Goal: Obtain resource: Obtain resource

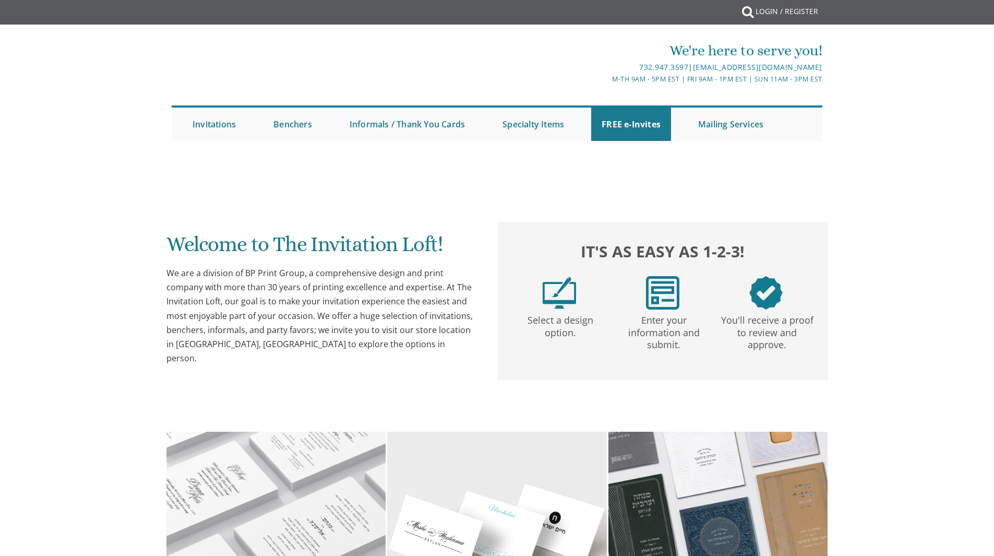
scroll to position [1, 0]
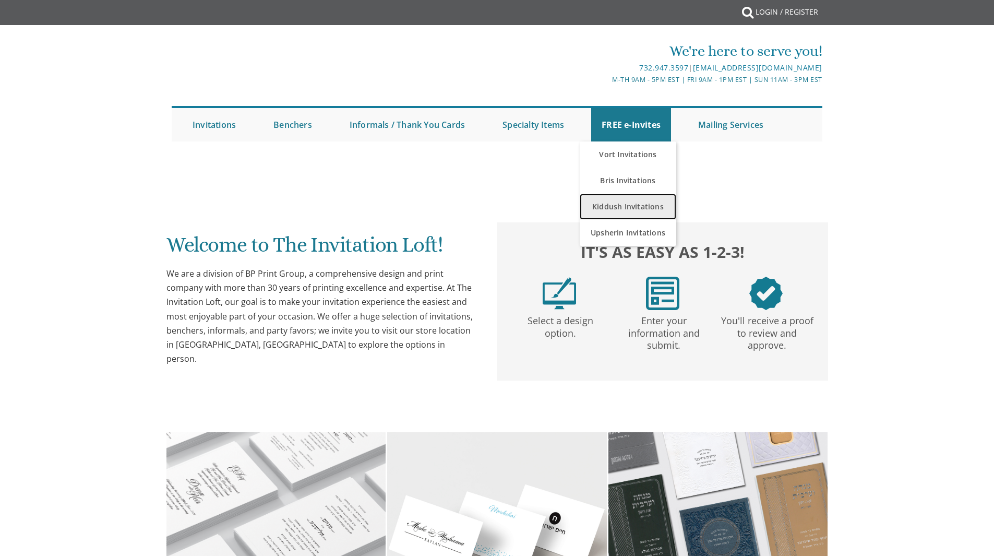
click at [602, 208] on link "Kiddush Invitations" at bounding box center [628, 207] width 97 height 26
click at [610, 205] on link "Kiddush Invitations" at bounding box center [628, 207] width 97 height 26
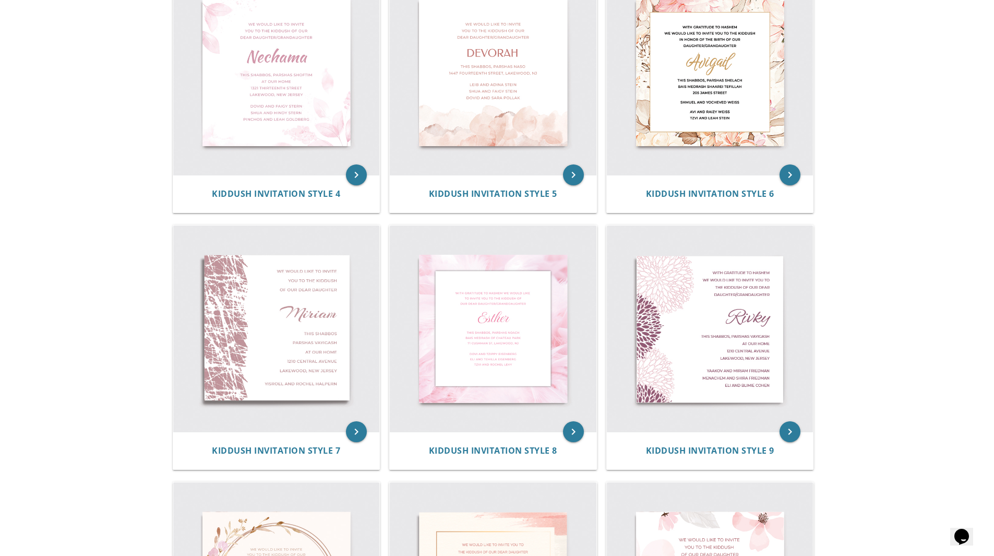
scroll to position [515, 0]
click at [357, 175] on icon "keyboard_arrow_right" at bounding box center [356, 175] width 21 height 21
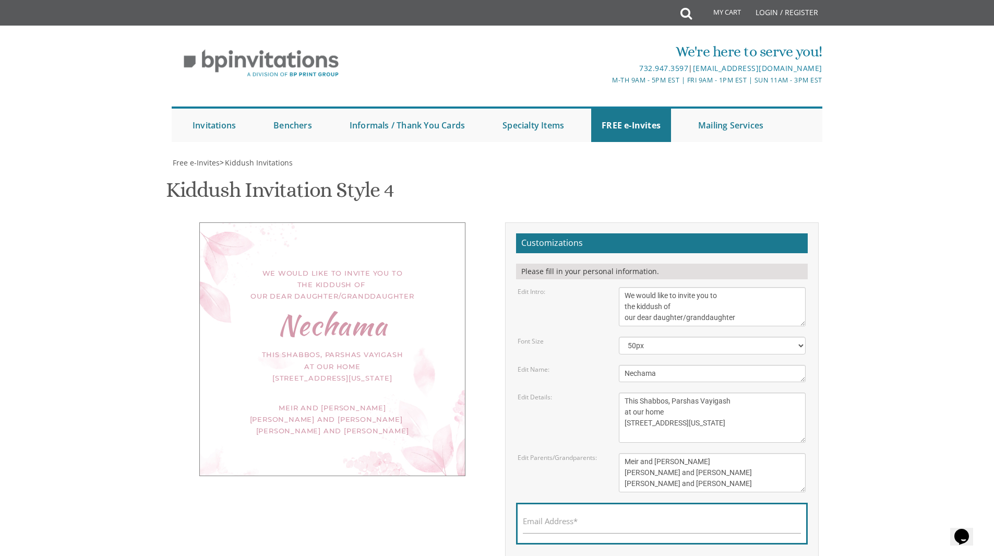
click at [623, 293] on textarea "We would like to invite you to the kiddush of our dear daughter/granddaughter" at bounding box center [712, 306] width 187 height 39
click at [686, 296] on textarea "We would like to invite you to the kiddush of our dear daughter/granddaughter" at bounding box center [712, 306] width 187 height 39
drag, startPoint x: 655, startPoint y: 302, endPoint x: 648, endPoint y: 297, distance: 8.7
click at [648, 297] on textarea "We would like to invite you to the kiddush of our dear daughter/granddaughter" at bounding box center [712, 306] width 187 height 39
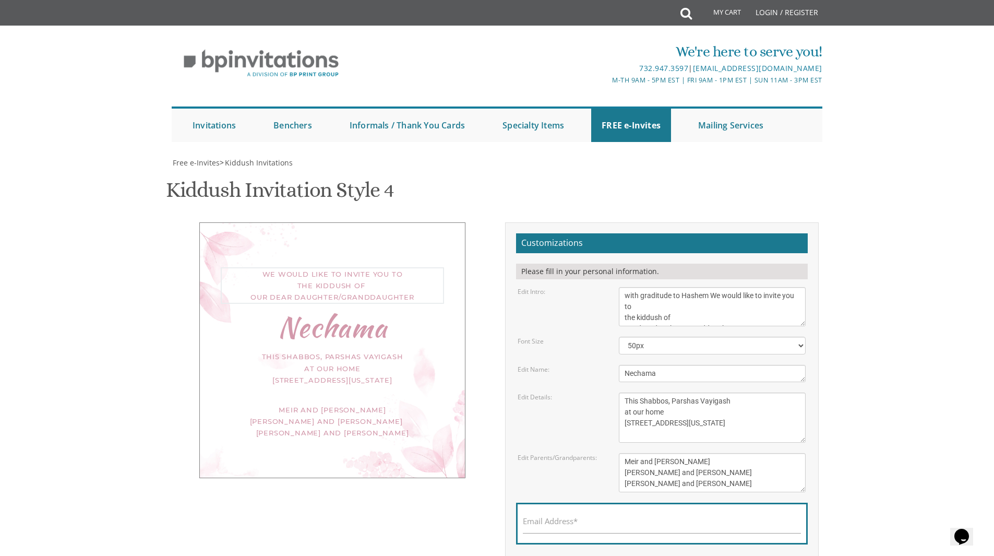
click at [704, 298] on textarea "We would like to invite you to the kiddush of our dear daughter/granddaughter" at bounding box center [712, 306] width 187 height 39
click at [650, 297] on textarea "We would like to invite you to the kiddush of our dear daughter/granddaughter" at bounding box center [712, 306] width 187 height 39
click at [629, 294] on textarea "We would like to invite you to the kiddush of our dear daughter/granddaughter" at bounding box center [712, 306] width 187 height 39
click at [715, 293] on textarea "We would like to invite you to the kiddush of our dear daughter/granddaughter" at bounding box center [712, 306] width 187 height 39
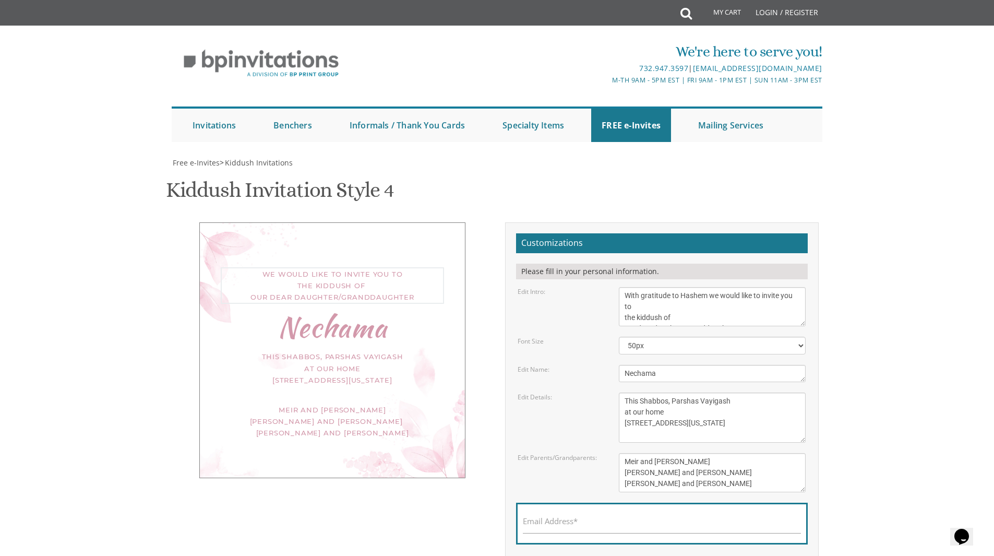
type textarea "With gratitude to Hashem we would like to invite you to the kiddush of our dear…"
click at [685, 370] on textarea "Nechama" at bounding box center [712, 373] width 187 height 17
type textarea "N"
type textarea "Rivka"
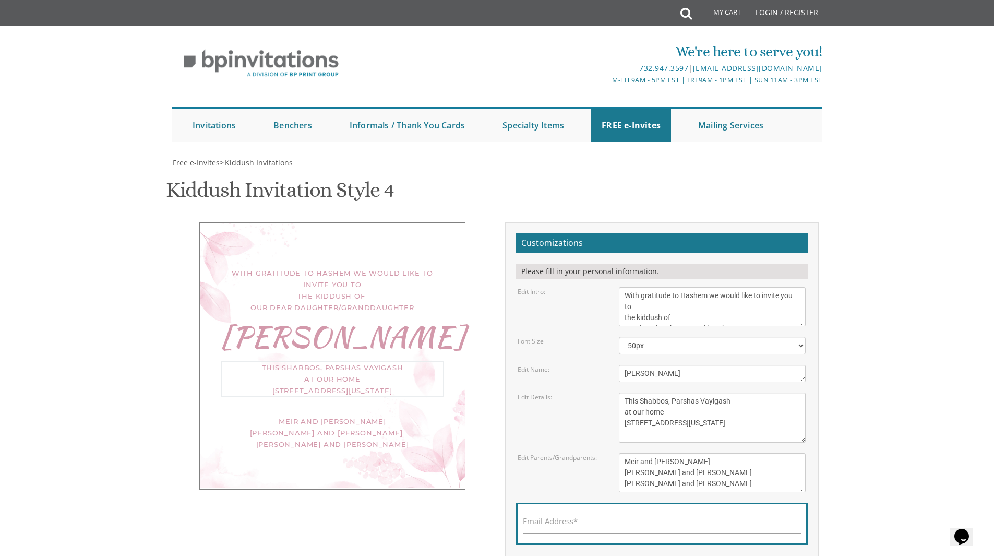
click at [694, 409] on textarea "This Shabbos, Parshas Vayigash at our home 120 Central Avenue Lakewood, New Jer…" at bounding box center [712, 417] width 187 height 50
click at [727, 400] on textarea "This Shabbos, Parshas Vayigash at our home 120 Central Avenue Lakewood, New Jer…" at bounding box center [712, 417] width 187 height 50
click at [667, 413] on textarea "This Shabbos, Parshas Vayigash at our home 120 Central Avenue Lakewood, New Jer…" at bounding box center [712, 417] width 187 height 50
click at [696, 417] on textarea "This Shabbos, Parshas Vayigash at our home 120 Central Avenue Lakewood, New Jer…" at bounding box center [712, 417] width 187 height 50
click at [684, 410] on textarea "This Shabbos, Parshas Vayigash at our home 120 Central Avenue Lakewood, New Jer…" at bounding box center [712, 417] width 187 height 50
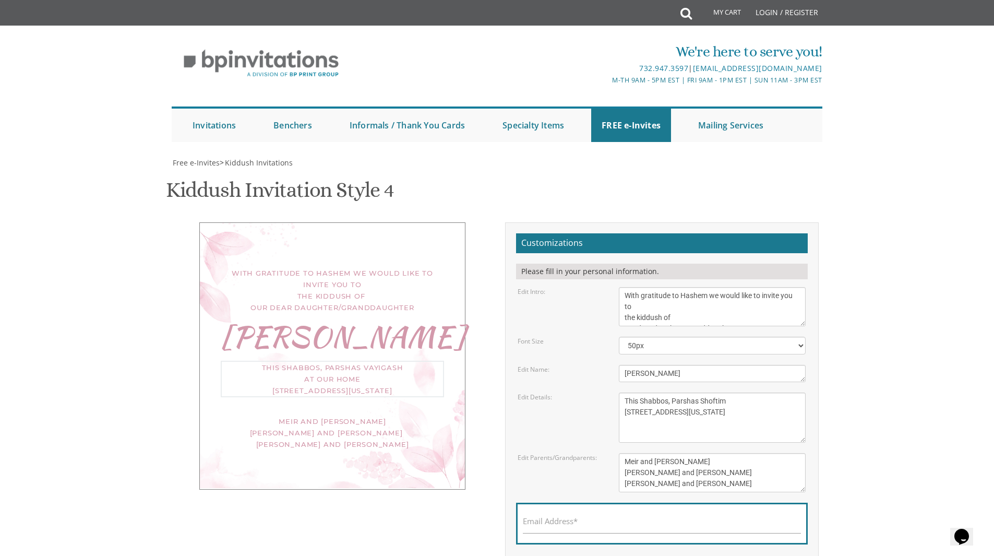
click at [692, 410] on textarea "This Shabbos, Parshas Vayigash at our home 120 Central Avenue Lakewood, New Jer…" at bounding box center [712, 417] width 187 height 50
click at [643, 415] on textarea "This Shabbos, Parshas Vayigash at our home 120 Central Avenue Lakewood, New Jer…" at bounding box center [712, 417] width 187 height 50
click at [629, 412] on textarea "This Shabbos, Parshas Vayigash at our home 120 Central Avenue Lakewood, New Jer…" at bounding box center [712, 417] width 187 height 50
type textarea "This Shabbos, Parshas Shoftim At 7 Elroy street Lakewood, New Jersey"
drag, startPoint x: 718, startPoint y: 461, endPoint x: 699, endPoint y: 459, distance: 18.9
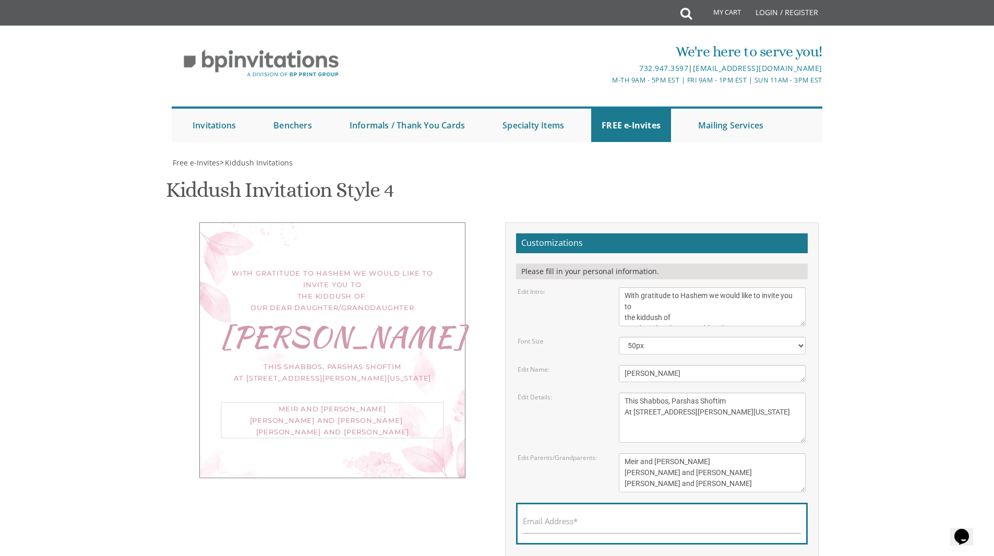
click at [699, 459] on textarea "Meir and Rena Pollack Mendy and Devorah Pollack Pinchos and Leah Goldberg" at bounding box center [712, 472] width 187 height 39
click at [723, 478] on textarea "Meir and Rena Pollack Mendy and Devorah Pollack Pinchos and Leah Goldberg" at bounding box center [712, 472] width 187 height 39
type textarea "M"
click at [685, 458] on textarea "Meir and Rena Pollack Mendy and Devorah Pollack Pinchos and Leah Goldberg" at bounding box center [712, 472] width 187 height 39
click at [713, 464] on textarea "Meir and Rena Pollack Mendy and Devorah Pollack Pinchos and Leah Goldberg" at bounding box center [712, 472] width 187 height 39
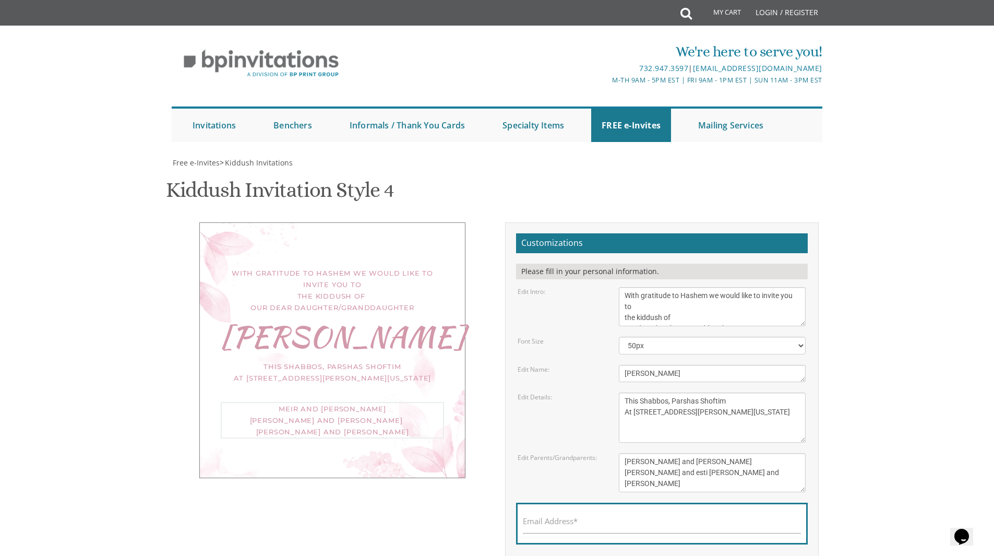
click at [668, 484] on textarea "Meir and Rena Pollack Mendy and Devorah Pollack Pinchos and Leah Goldberg" at bounding box center [712, 472] width 187 height 39
click at [629, 482] on textarea "Meir and Rena Pollack Mendy and Devorah Pollack Pinchos and Leah Goldberg" at bounding box center [712, 472] width 187 height 39
click at [652, 486] on textarea "Meir and Rena Pollack Mendy and Devorah Pollack Pinchos and Leah Goldberg" at bounding box center [712, 472] width 187 height 39
click at [667, 471] on textarea "Meir and Rena Pollack Mendy and Devorah Pollack Pinchos and Leah Goldberg" at bounding box center [712, 472] width 187 height 39
click at [684, 474] on textarea "Meir and Rena Pollack Mendy and Devorah Pollack Pinchos and Leah Goldberg" at bounding box center [712, 472] width 187 height 39
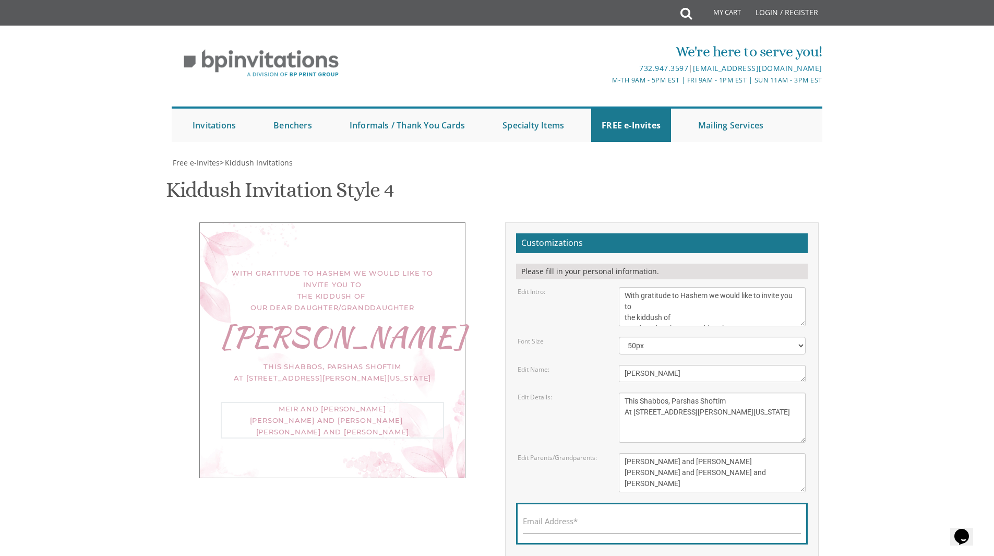
type textarea "Aharon and Nina Gordon Moishe and Esti Gordon Zvi and Sara Ziskind"
click at [641, 423] on textarea "This Shabbos, Parshas Vayigash at our home 120 Central Avenue Lakewood, New Jer…" at bounding box center [712, 417] width 187 height 50
click at [329, 332] on div "Rivka" at bounding box center [332, 335] width 223 height 11
click at [799, 349] on select "40px 50px 60px 70px" at bounding box center [712, 346] width 187 height 18
click at [619, 337] on select "40px 50px 60px 70px" at bounding box center [712, 346] width 187 height 18
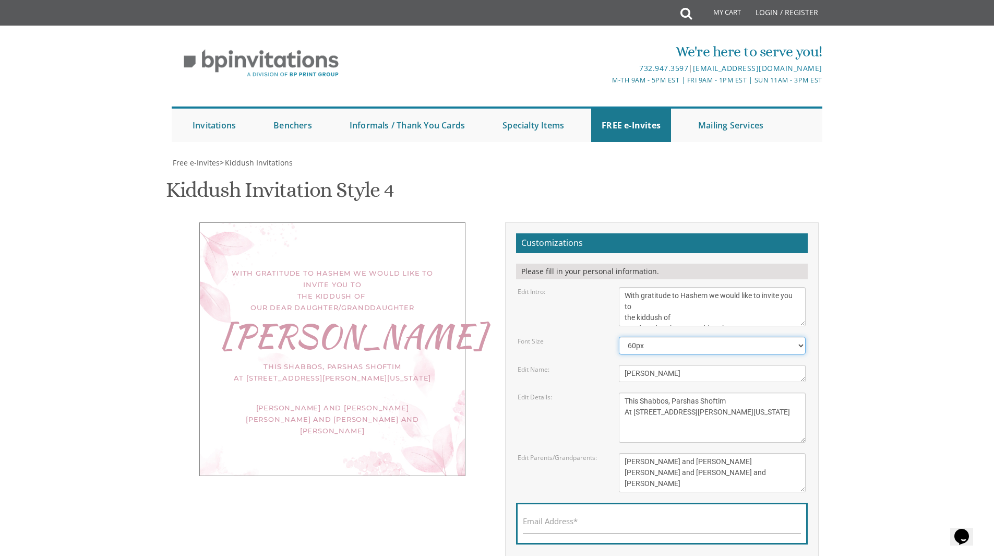
click at [708, 342] on select "40px 50px 60px 70px" at bounding box center [712, 346] width 187 height 18
select select "70px"
click at [619, 337] on select "40px 50px 60px 70px" at bounding box center [712, 346] width 187 height 18
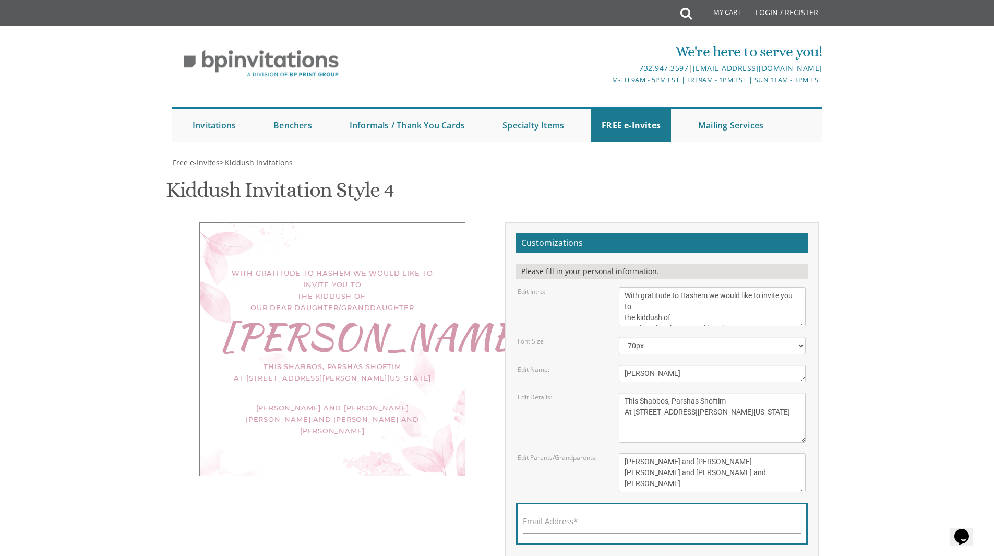
click at [604, 503] on div "Email Address*" at bounding box center [662, 524] width 292 height 42
click at [594, 520] on input "Email Address*" at bounding box center [662, 526] width 278 height 13
type input "aharoninag@gmail.com"
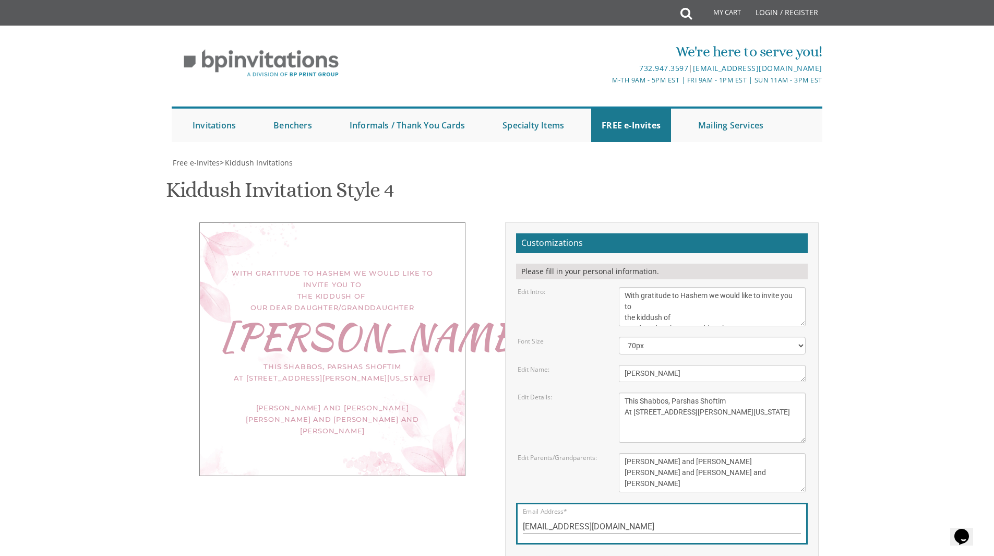
click at [651, 520] on input "aharoninag@gmail.com" at bounding box center [662, 526] width 278 height 13
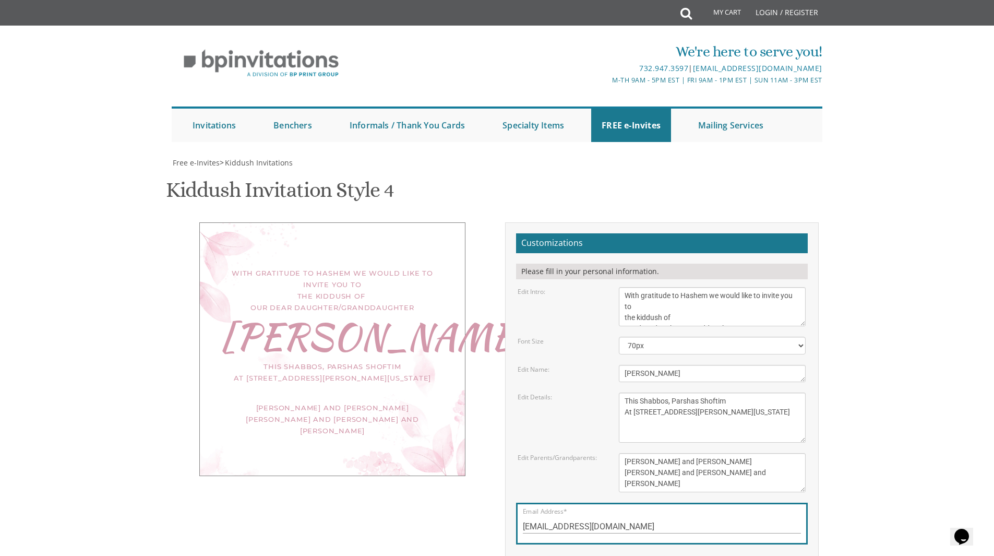
click at [666, 458] on div "Free e-Invites > Kiddush Invitations Kiddush Invitation Style 4 SKU: kiddush4 W…" at bounding box center [497, 415] width 651 height 515
click at [658, 453] on textarea "Meir and Rena Pollack Mendy and Devorah Pollack Pinchos and Leah Goldberg" at bounding box center [712, 472] width 187 height 39
